Goal: Transaction & Acquisition: Purchase product/service

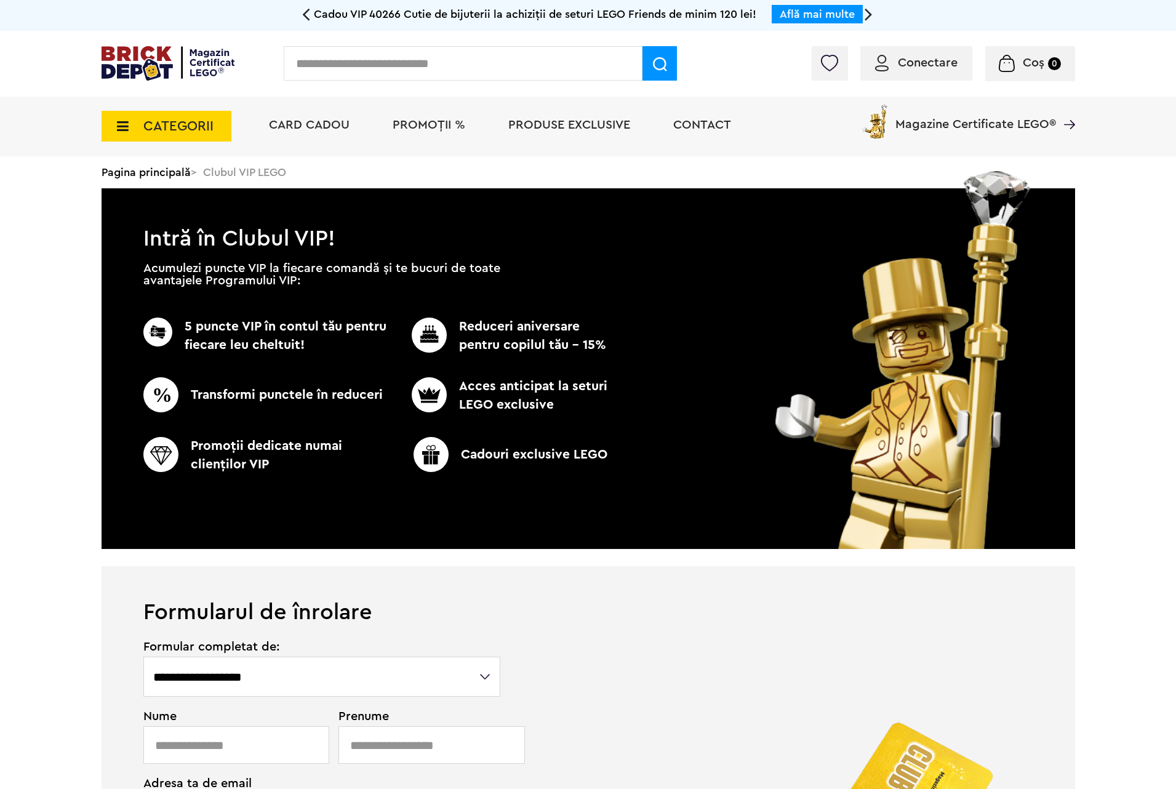
click at [399, 126] on span "PROMOȚII %" at bounding box center [429, 125] width 73 height 12
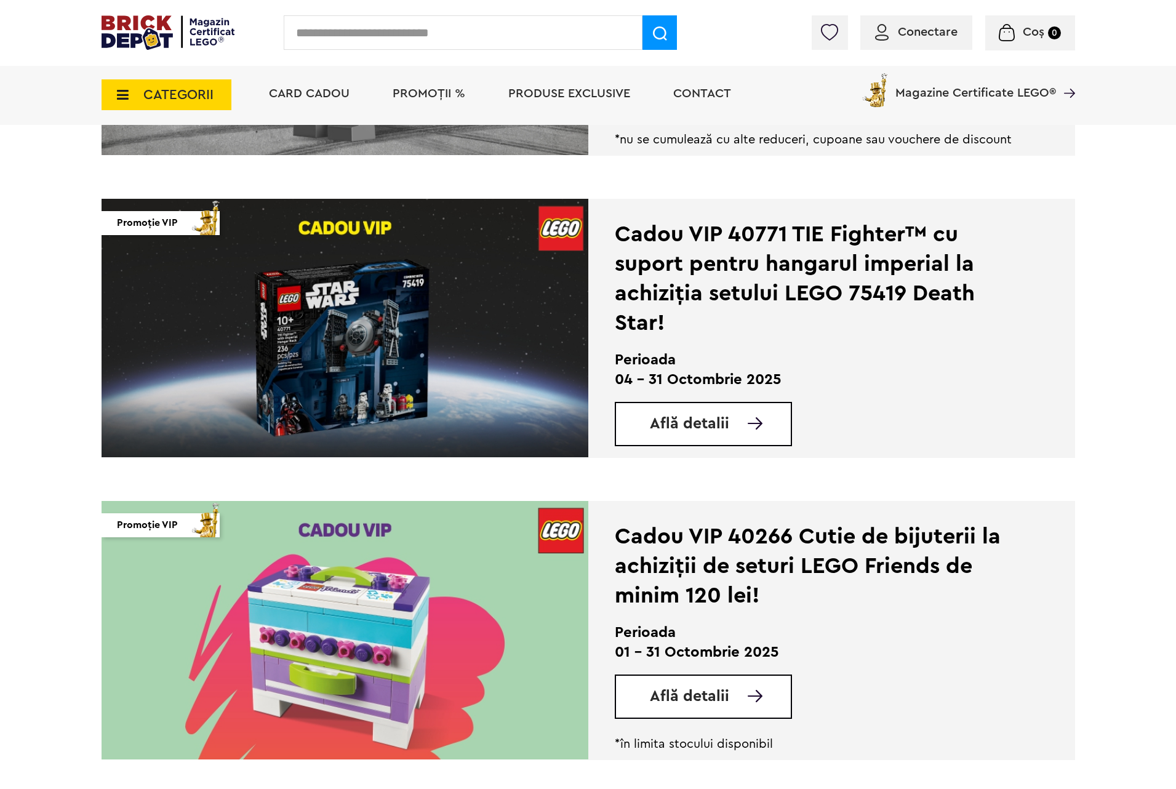
scroll to position [462, 0]
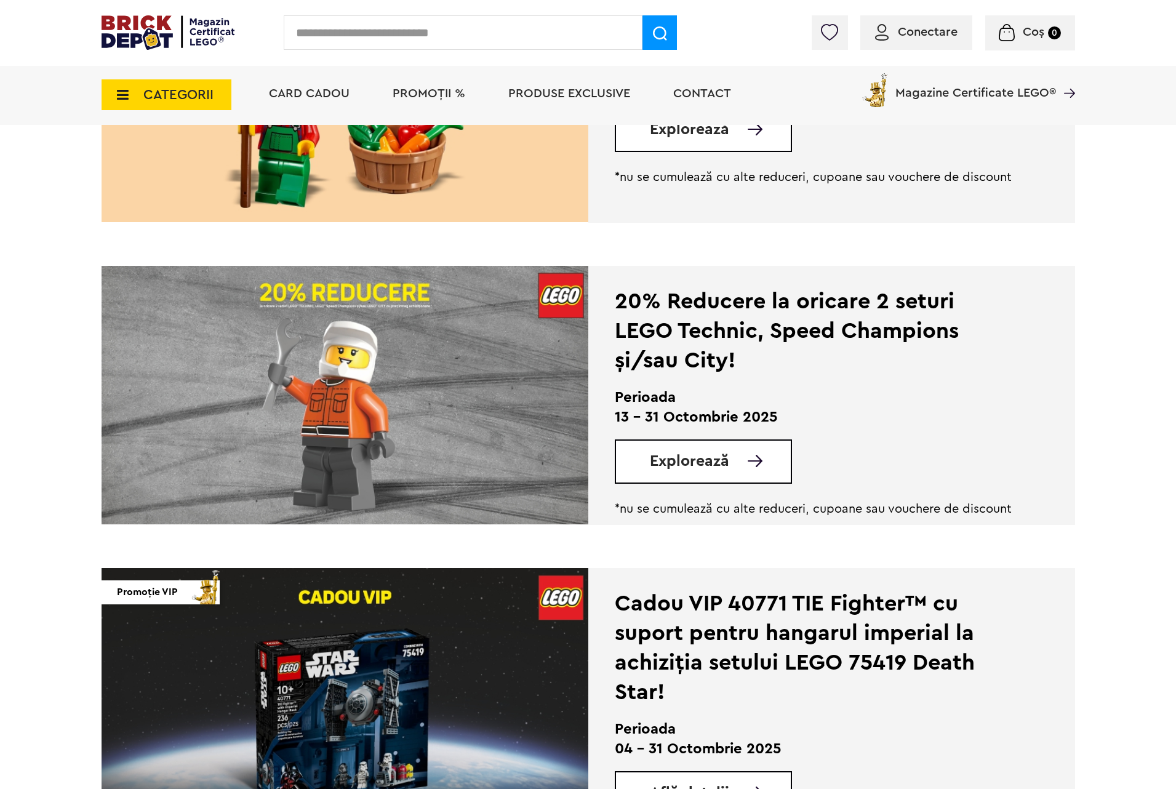
click at [751, 351] on div "20% Reducere la oricare 2 seturi LEGO Technic, Speed Champions și/sau City!" at bounding box center [814, 331] width 399 height 89
click at [822, 335] on div "20% Reducere la oricare 2 seturi LEGO Technic, Speed Champions și/sau City!" at bounding box center [814, 331] width 399 height 89
click at [727, 462] on span "Explorează" at bounding box center [689, 461] width 79 height 15
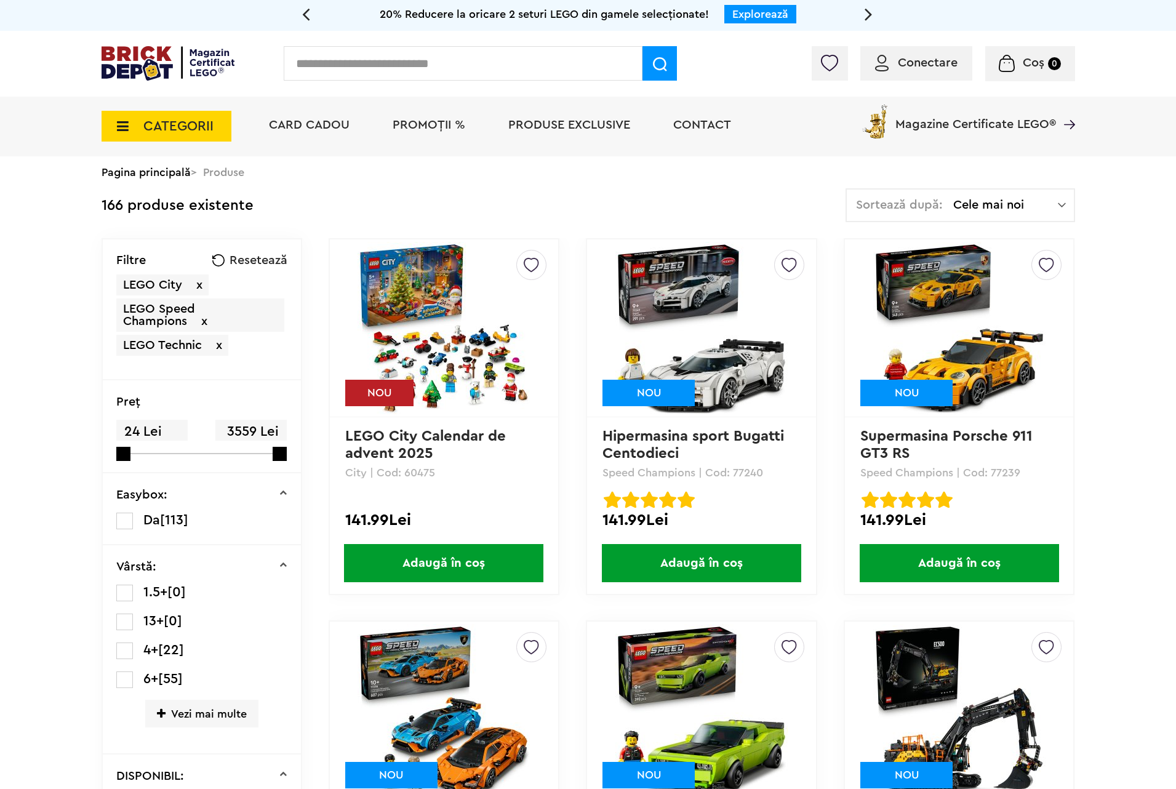
click at [476, 52] on input "text" at bounding box center [463, 63] width 359 height 34
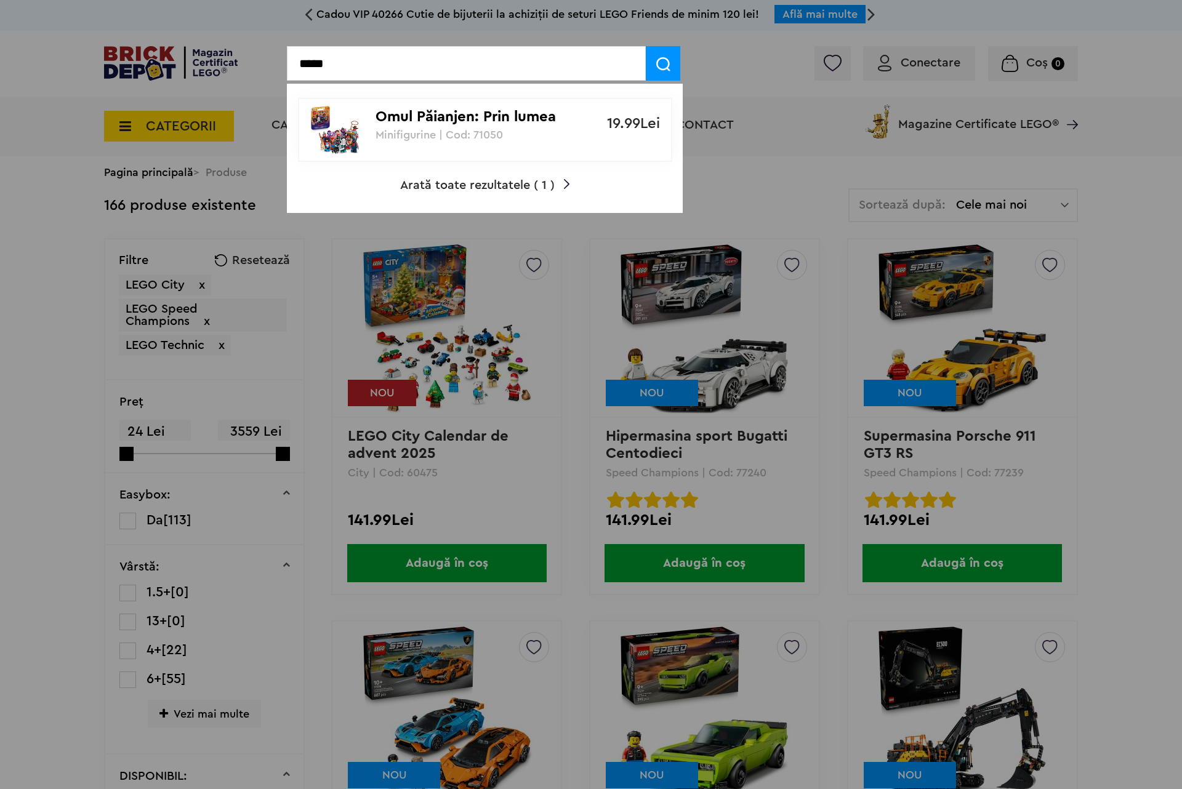
type input "*****"
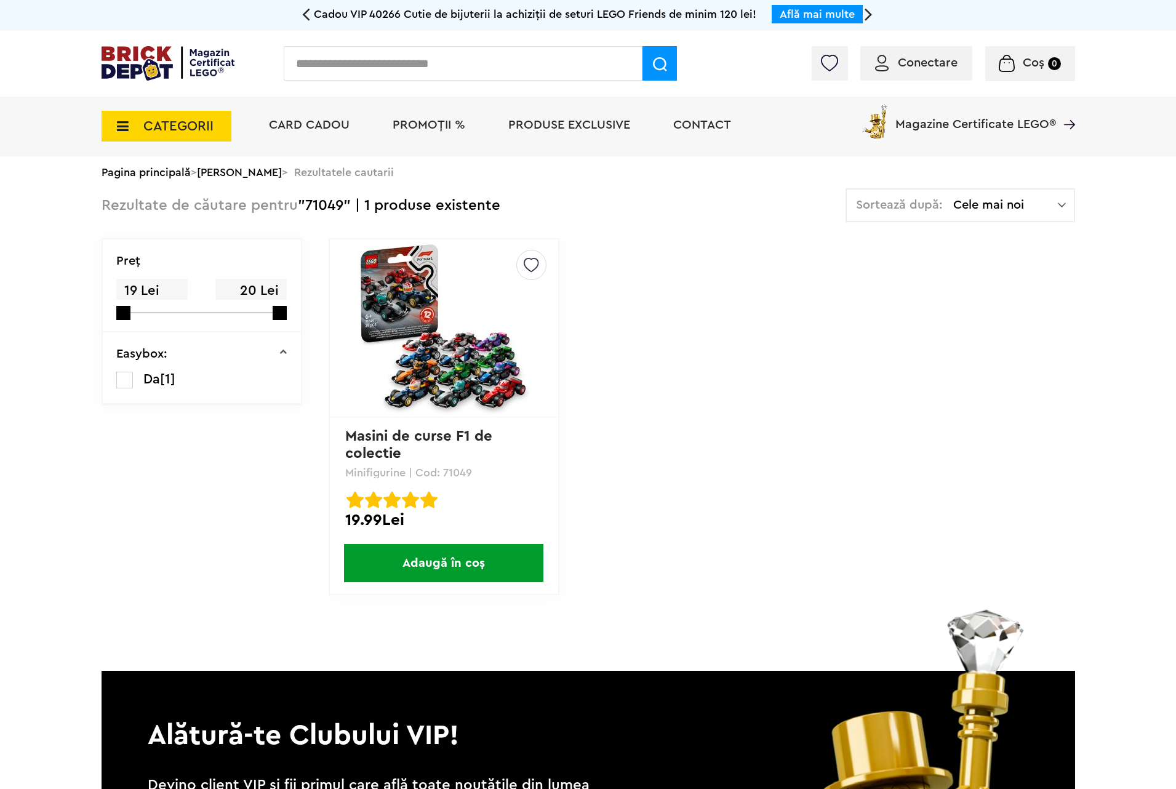
click at [410, 441] on link "Masini de curse F1 de colectie" at bounding box center [420, 445] width 151 height 32
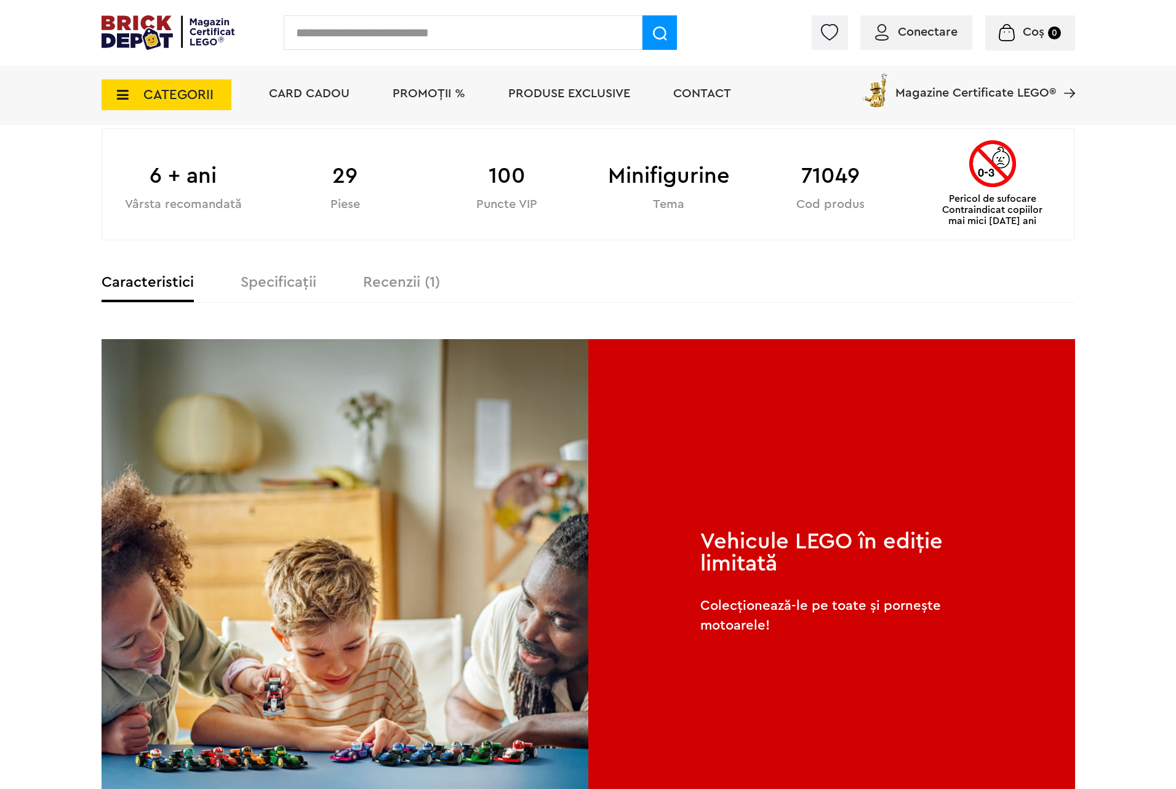
scroll to position [462, 0]
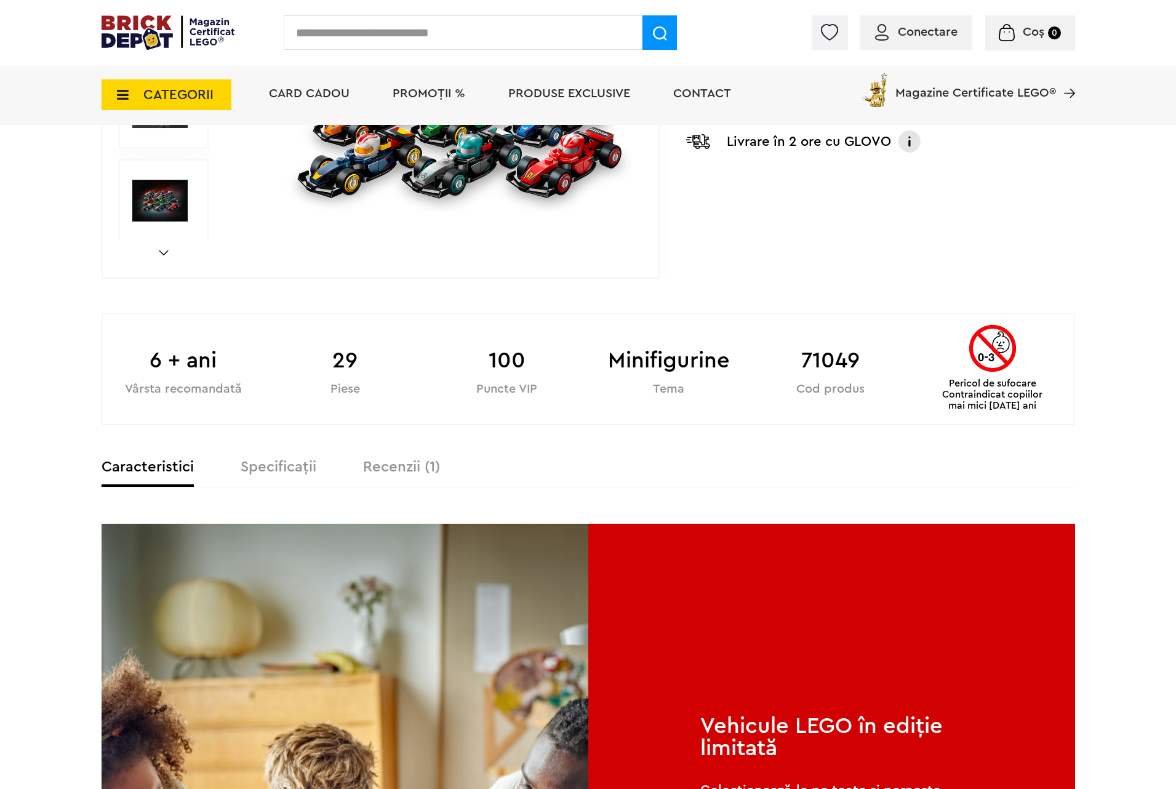
click at [257, 460] on label "Specificații" at bounding box center [279, 467] width 76 height 15
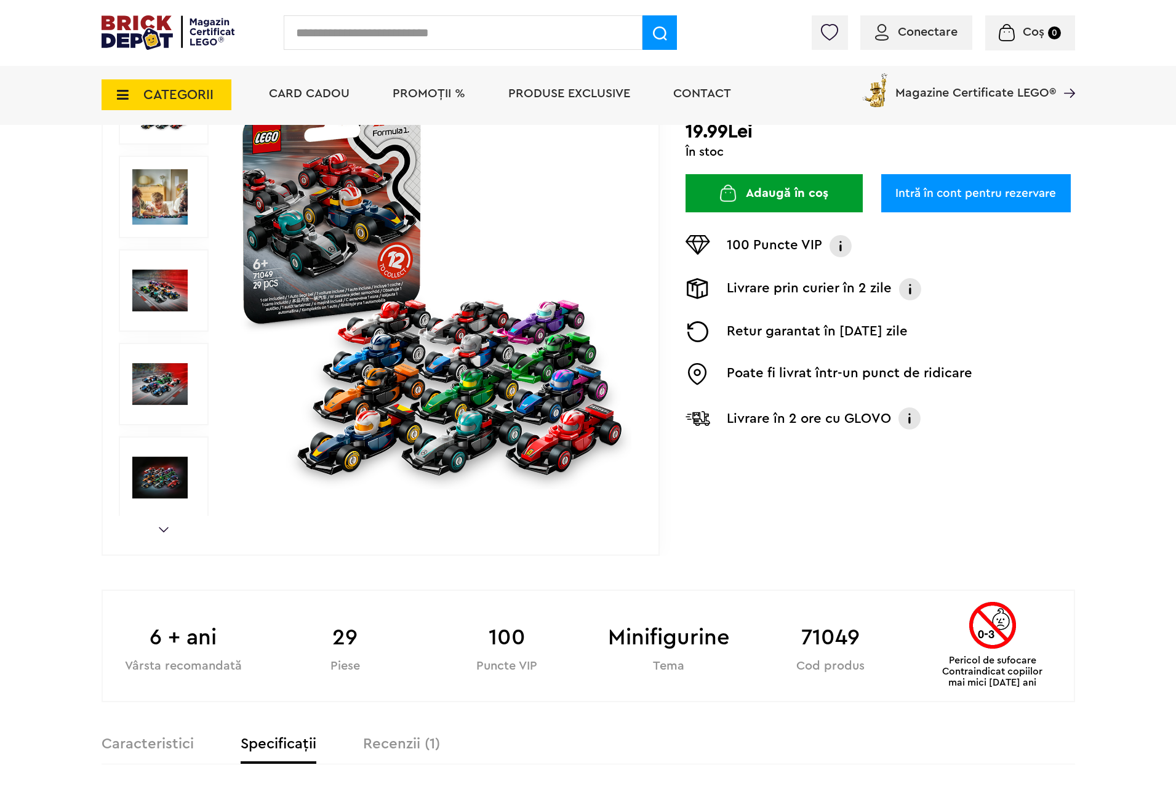
scroll to position [0, 0]
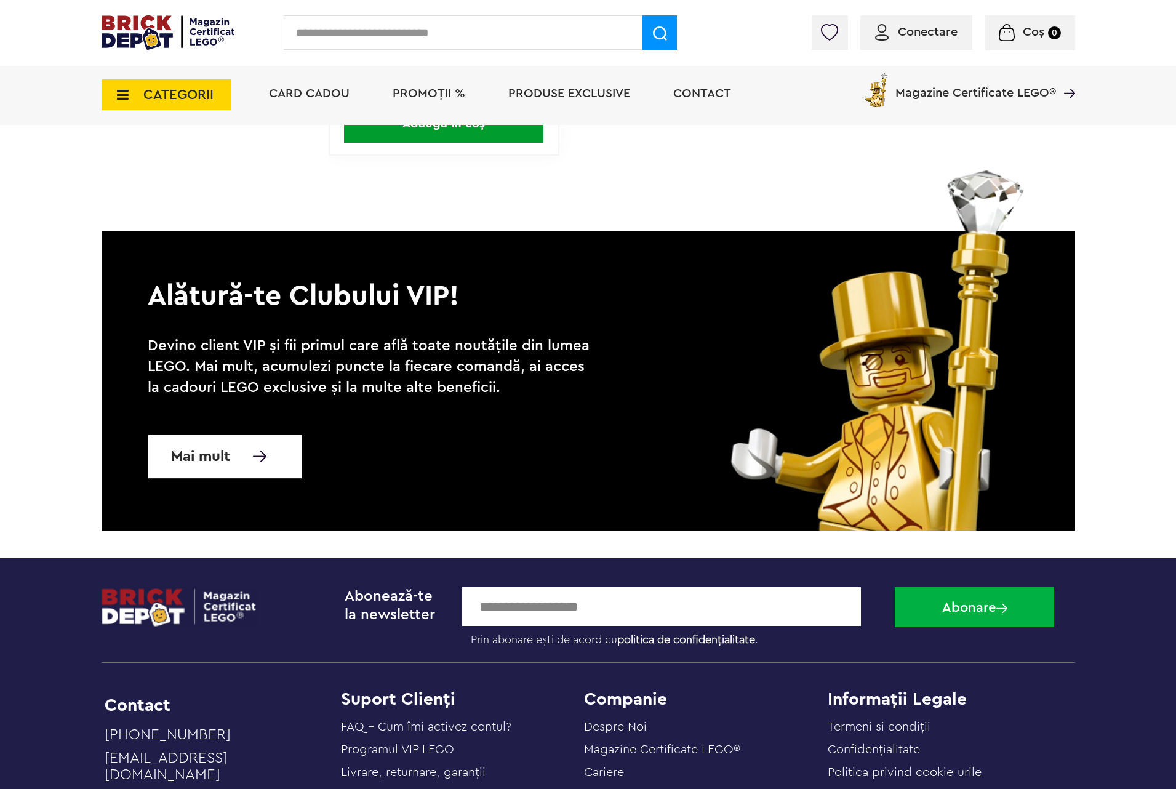
scroll to position [554, 0]
